Goal: Information Seeking & Learning: Find specific fact

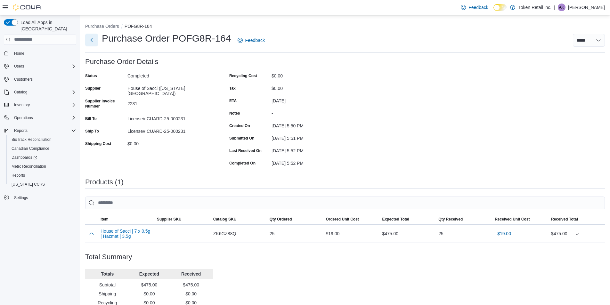
click at [91, 39] on button "Next" at bounding box center [91, 40] width 13 height 13
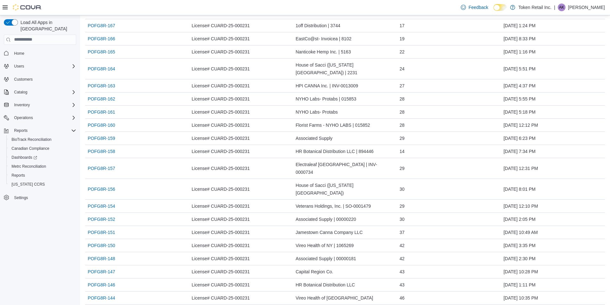
scroll to position [229, 0]
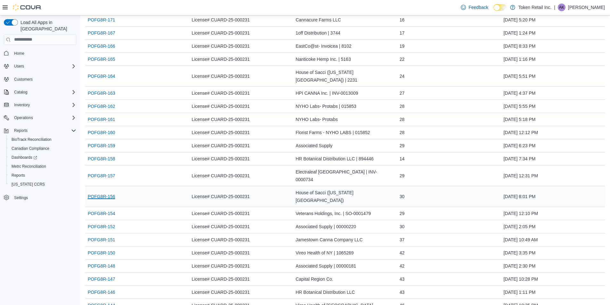
click at [104, 193] on link "POFG8R-156" at bounding box center [102, 197] width 28 height 8
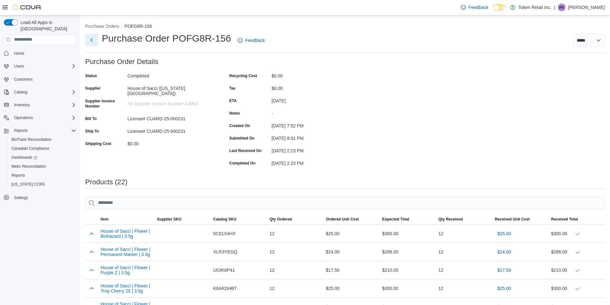
click at [91, 37] on button "Next" at bounding box center [91, 40] width 13 height 13
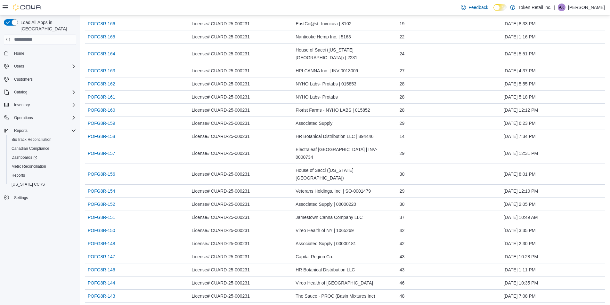
scroll to position [261, 0]
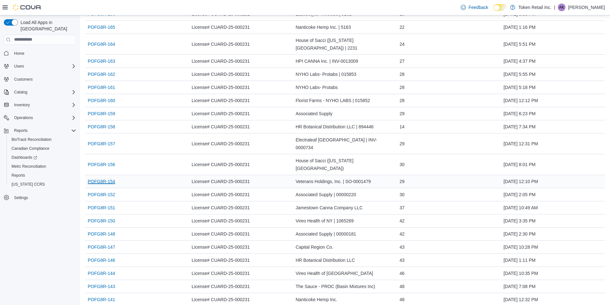
click at [102, 178] on link "POFG8R-154" at bounding box center [102, 182] width 28 height 8
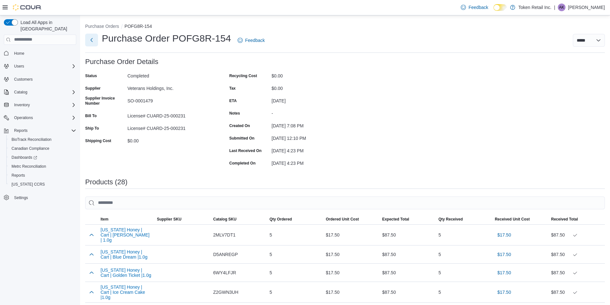
click at [91, 39] on button "Next" at bounding box center [91, 40] width 13 height 13
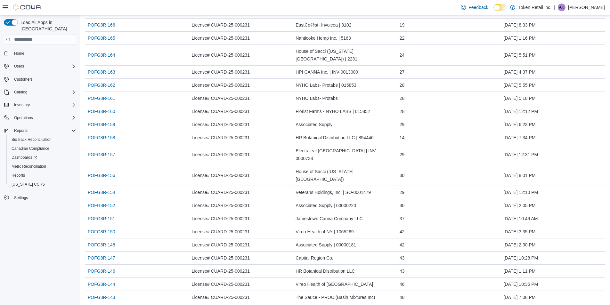
scroll to position [256, 0]
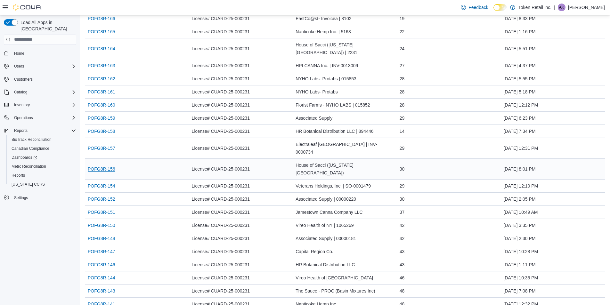
click at [102, 165] on link "POFG8R-156" at bounding box center [102, 169] width 28 height 8
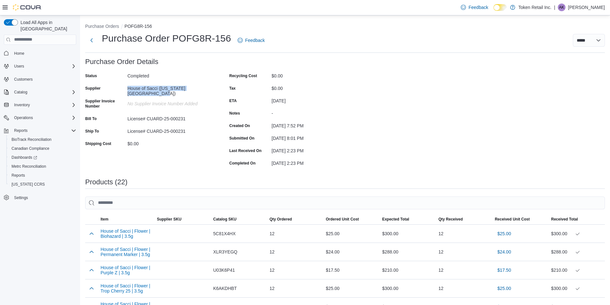
copy div "House of Sacci ([US_STATE][GEOGRAPHIC_DATA])"
drag, startPoint x: 127, startPoint y: 88, endPoint x: 163, endPoint y: 91, distance: 36.0
click at [163, 91] on div "Supplier House of Sacci (New York Seed Laboratory)" at bounding box center [149, 89] width 128 height 13
copy h1 "POFG8R-156"
drag, startPoint x: 172, startPoint y: 37, endPoint x: 232, endPoint y: 43, distance: 59.6
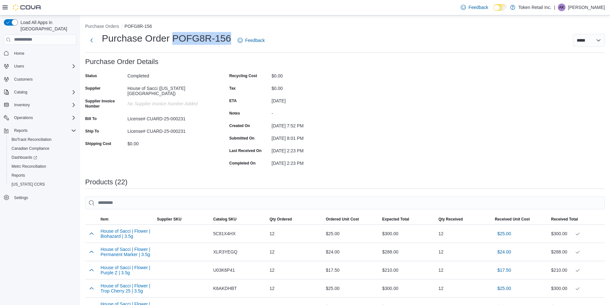
click at [232, 43] on div "Purchase Order POFG8R-156 Feedback" at bounding box center [176, 40] width 182 height 17
click at [90, 40] on button "Next" at bounding box center [91, 40] width 13 height 13
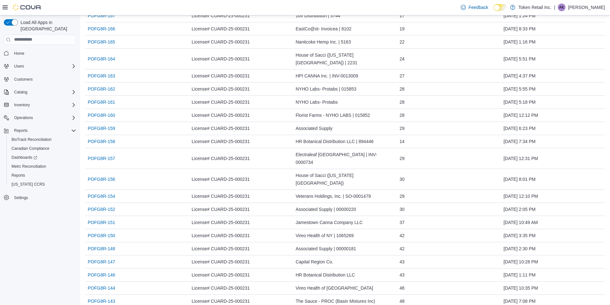
scroll to position [256, 0]
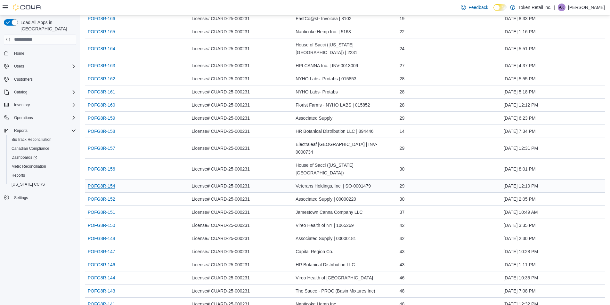
click at [105, 182] on link "POFG8R-154" at bounding box center [102, 186] width 28 height 8
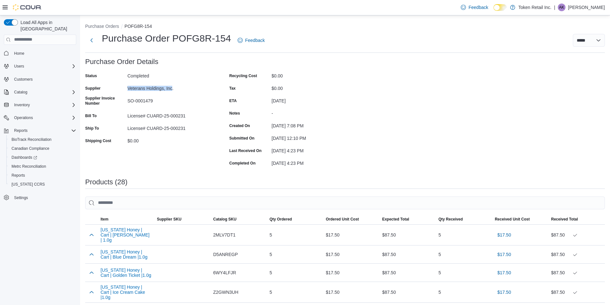
copy div "Veterans Holdings, Inc"
drag, startPoint x: 126, startPoint y: 87, endPoint x: 173, endPoint y: 89, distance: 46.8
click at [173, 89] on div "Supplier Veterans Holdings, Inc." at bounding box center [149, 88] width 128 height 10
copy h1 "POFG8R-154"
drag, startPoint x: 171, startPoint y: 38, endPoint x: 230, endPoint y: 38, distance: 59.0
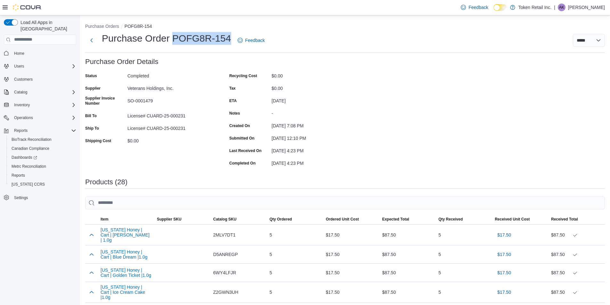
click at [230, 38] on h1 "Purchase Order POFG8R-154" at bounding box center [166, 38] width 129 height 13
click at [91, 40] on button "Next" at bounding box center [91, 40] width 13 height 13
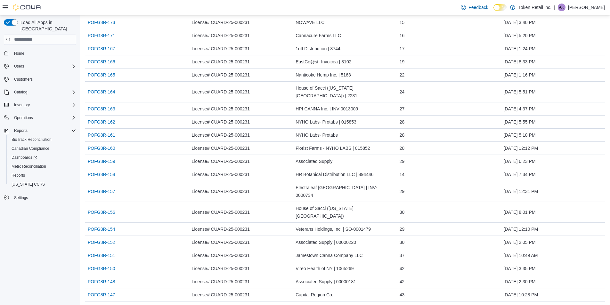
scroll to position [224, 0]
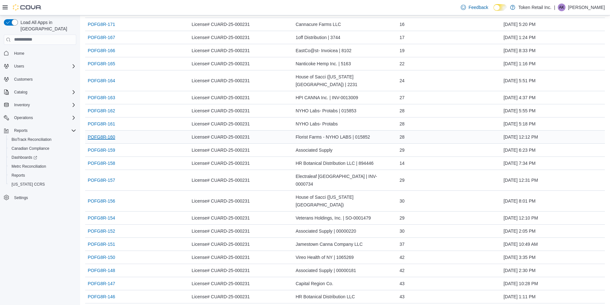
click at [94, 137] on link "POFG8R-160" at bounding box center [102, 137] width 28 height 8
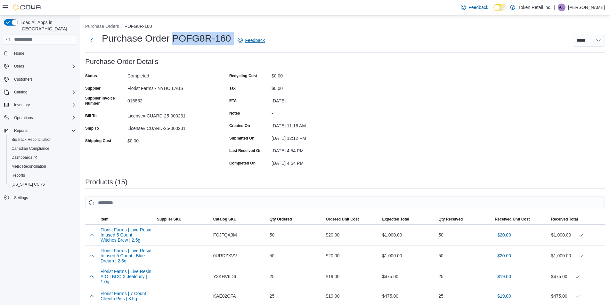
copy div "POFG8R-160"
drag, startPoint x: 173, startPoint y: 38, endPoint x: 235, endPoint y: 38, distance: 62.5
click at [235, 38] on div "Purchase Order POFG8R-160 Feedback" at bounding box center [176, 40] width 182 height 17
copy div "Florist Farms - NYHO LABS"
drag, startPoint x: 126, startPoint y: 87, endPoint x: 191, endPoint y: 80, distance: 64.8
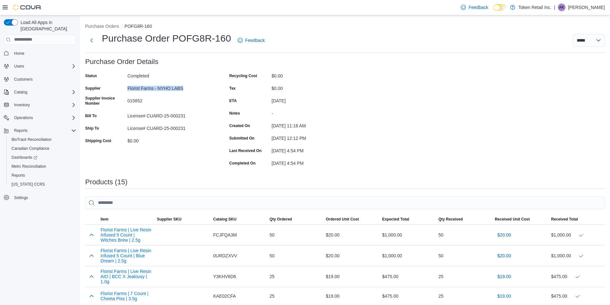
click at [190, 83] on div "Supplier Florist Farms - NYHO LABS" at bounding box center [149, 88] width 128 height 10
click at [92, 37] on button "Next" at bounding box center [91, 40] width 13 height 13
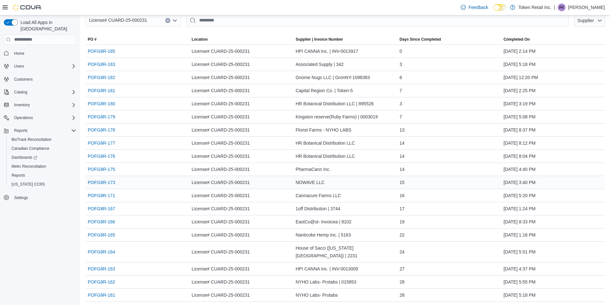
scroll to position [64, 0]
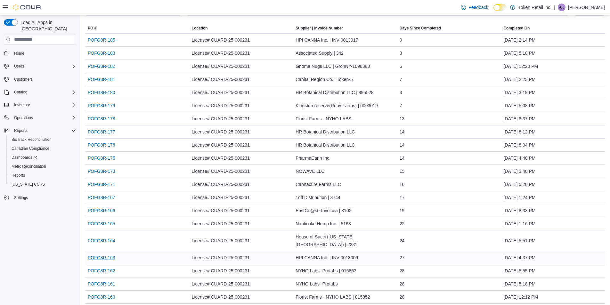
click at [101, 258] on link "POFG8R-163" at bounding box center [102, 258] width 28 height 8
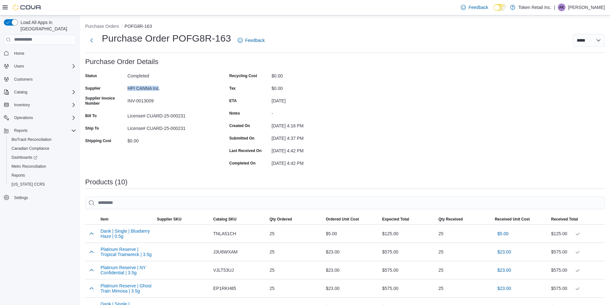
copy div "HPI CANNA Inc"
drag, startPoint x: 128, startPoint y: 88, endPoint x: 159, endPoint y: 86, distance: 31.5
click at [159, 86] on div "HPI CANNA Inc." at bounding box center [171, 87] width 86 height 8
copy h1 "POFG8R-163"
drag, startPoint x: 174, startPoint y: 37, endPoint x: 233, endPoint y: 37, distance: 59.0
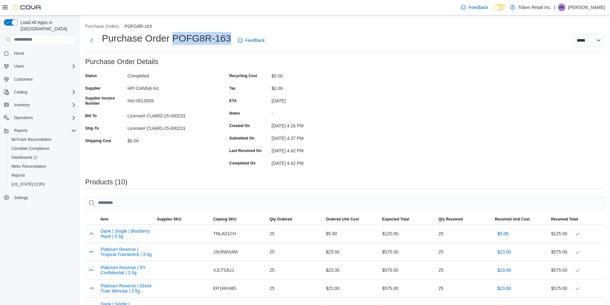
click at [233, 37] on div "Purchase Order POFG8R-163 Feedback" at bounding box center [176, 40] width 182 height 17
click at [94, 42] on button "Next" at bounding box center [91, 40] width 13 height 13
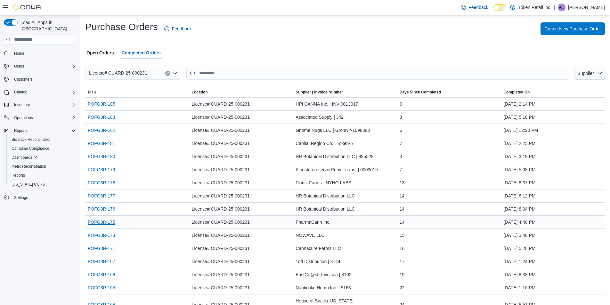
click at [106, 223] on link "POFG8R-175" at bounding box center [102, 223] width 28 height 8
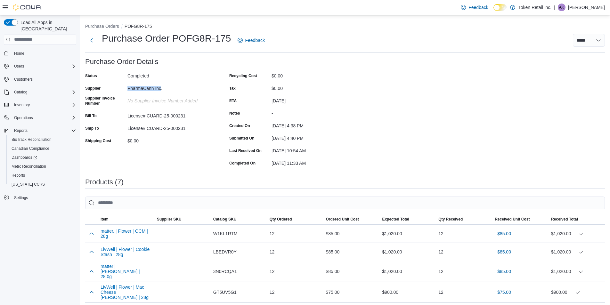
copy div "PharmaCann Inc"
drag, startPoint x: 127, startPoint y: 89, endPoint x: 161, endPoint y: 91, distance: 34.0
click at [161, 91] on div "Supplier PharmaCann Inc." at bounding box center [149, 88] width 128 height 10
copy div "POFG8R-175"
drag, startPoint x: 172, startPoint y: 37, endPoint x: 234, endPoint y: 33, distance: 61.6
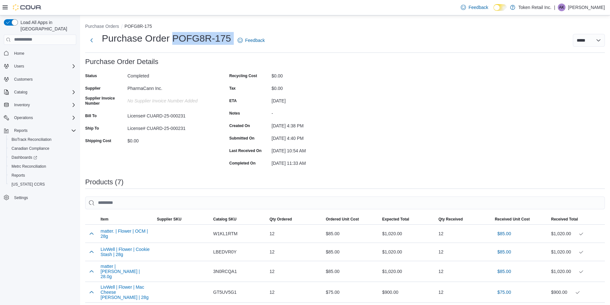
click at [234, 33] on div "Purchase Order POFG8R-175 Feedback" at bounding box center [176, 40] width 182 height 17
